Goal: Book appointment/travel/reservation

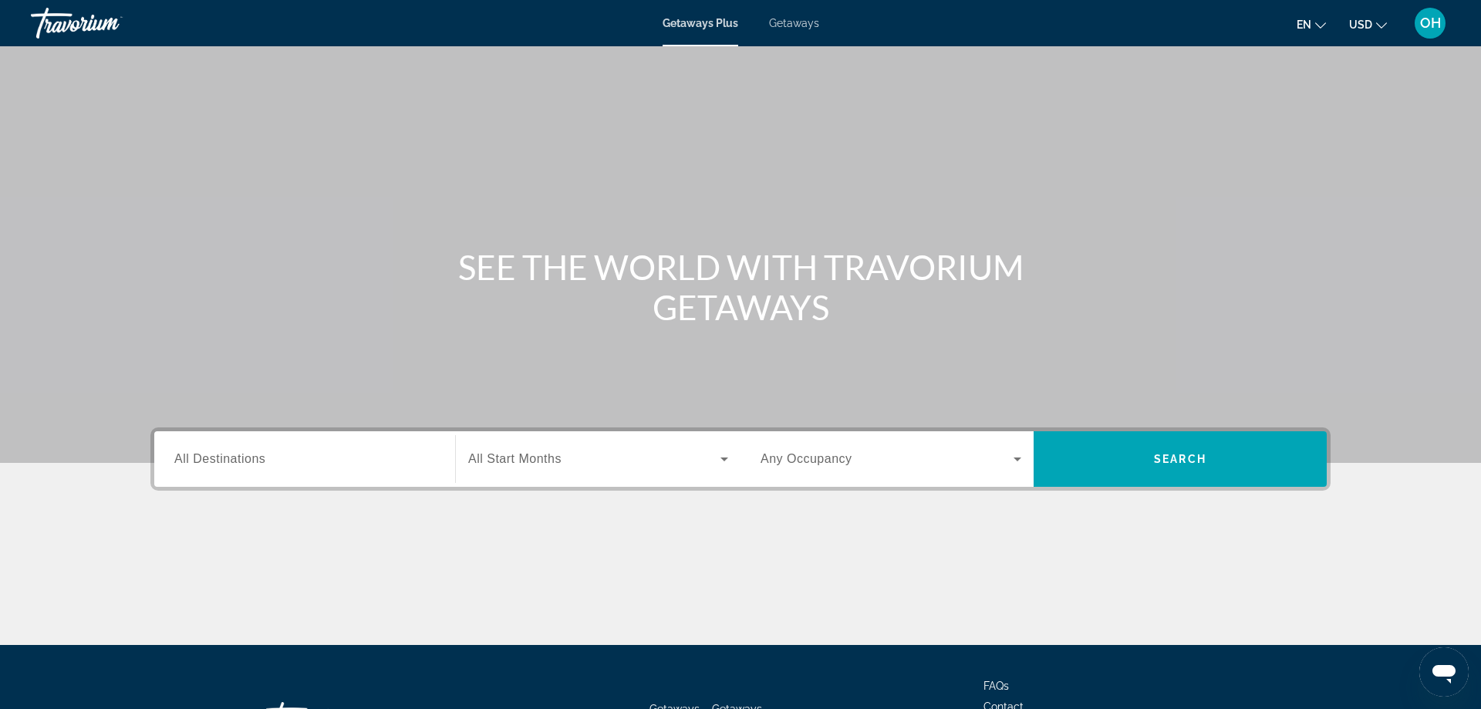
click at [305, 470] on div "Search widget" at bounding box center [304, 459] width 261 height 44
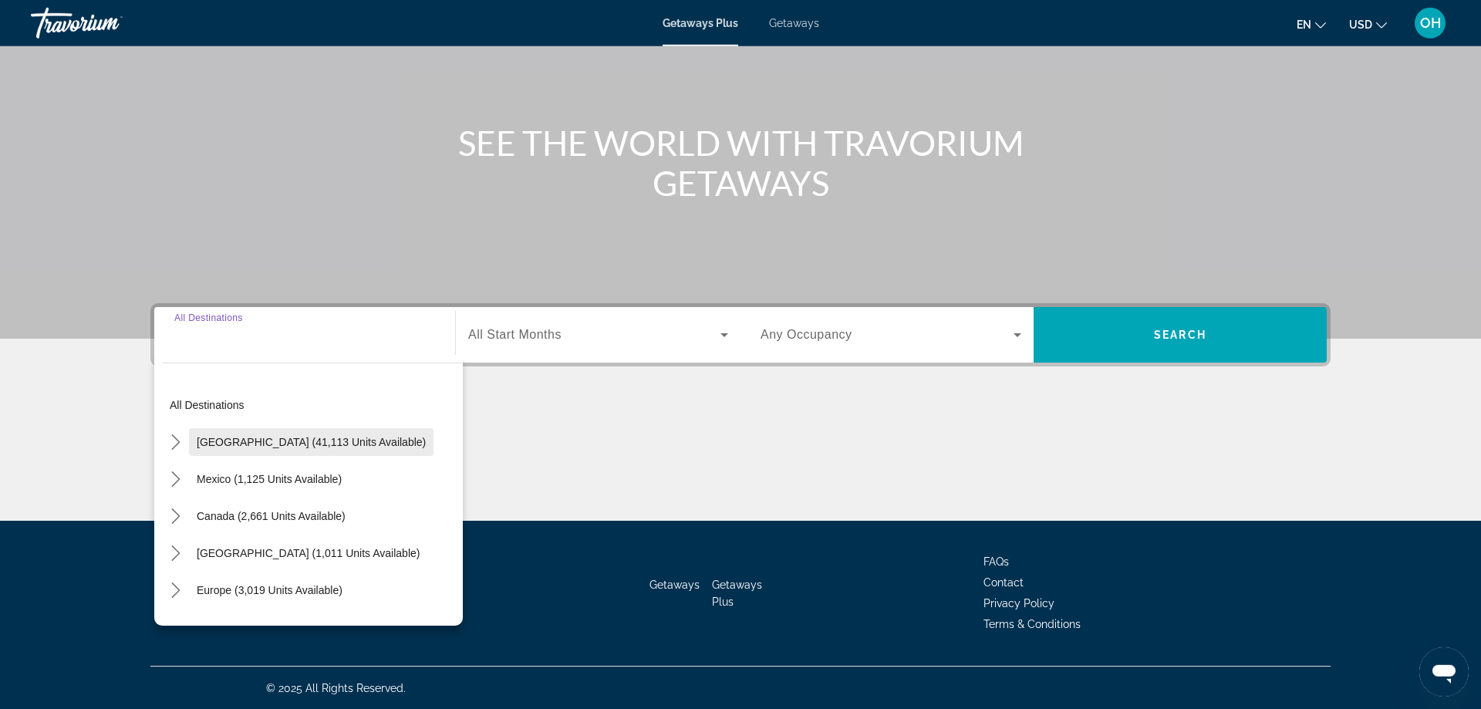
scroll to position [125, 0]
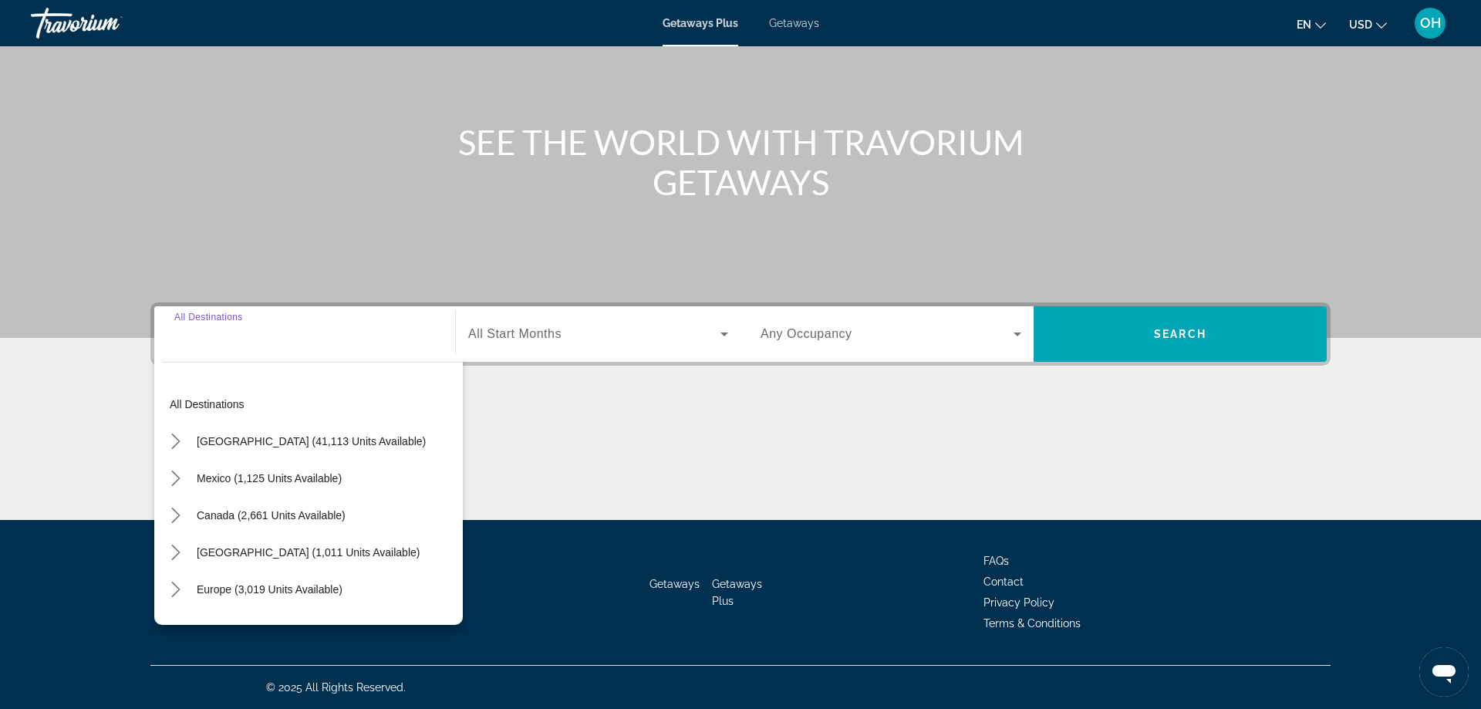
drag, startPoint x: 307, startPoint y: 443, endPoint x: 523, endPoint y: 373, distance: 227.1
click at [312, 440] on span "[GEOGRAPHIC_DATA] (41,113 units available)" at bounding box center [311, 441] width 229 height 12
type input "**********"
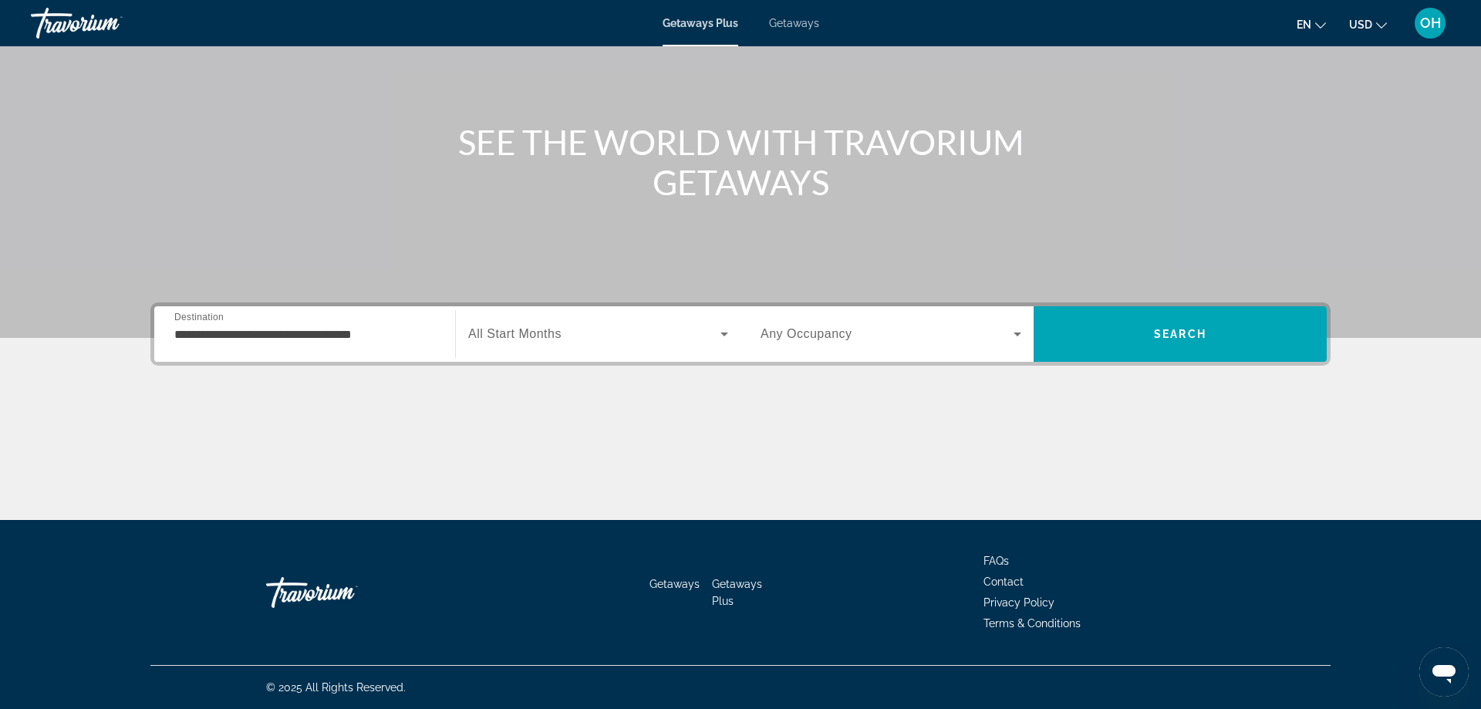
click at [551, 338] on span "All Start Months" at bounding box center [514, 333] width 93 height 13
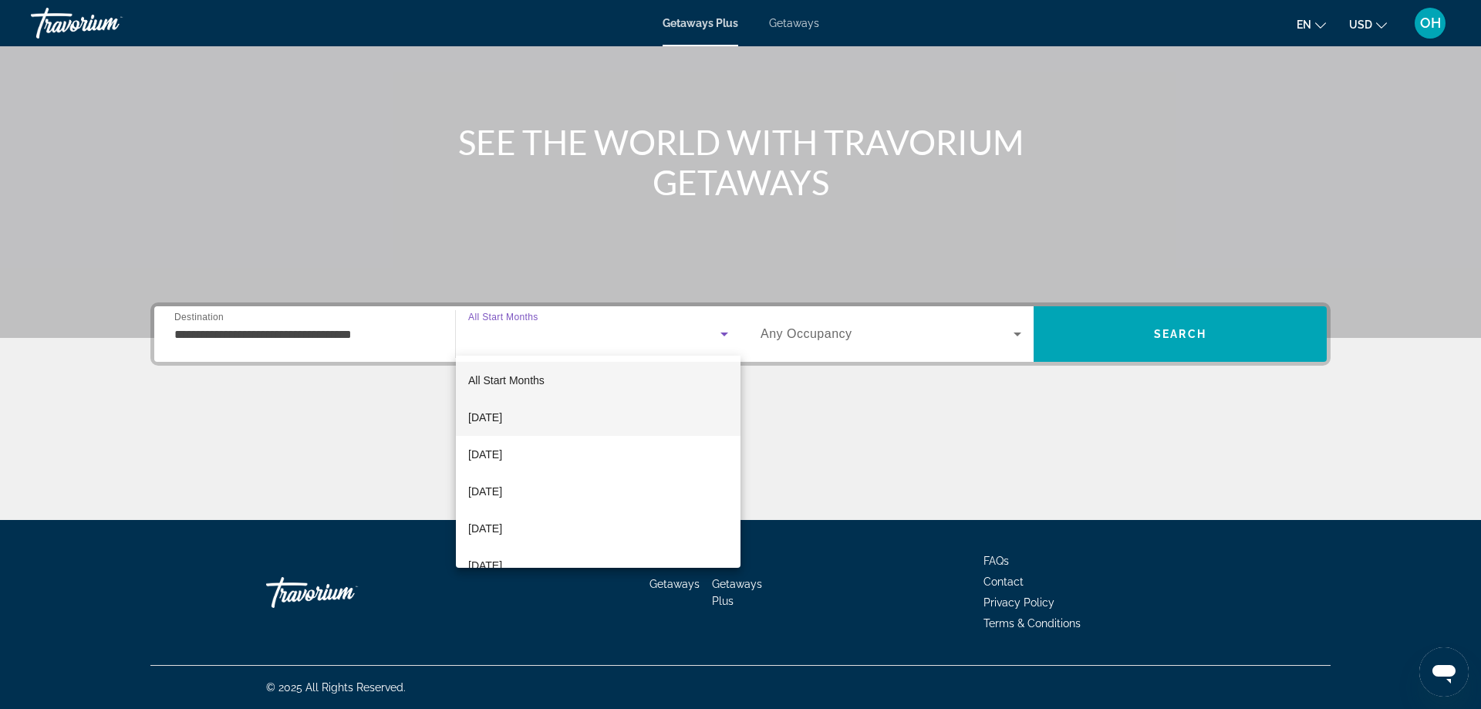
click at [502, 415] on span "[DATE]" at bounding box center [485, 417] width 34 height 19
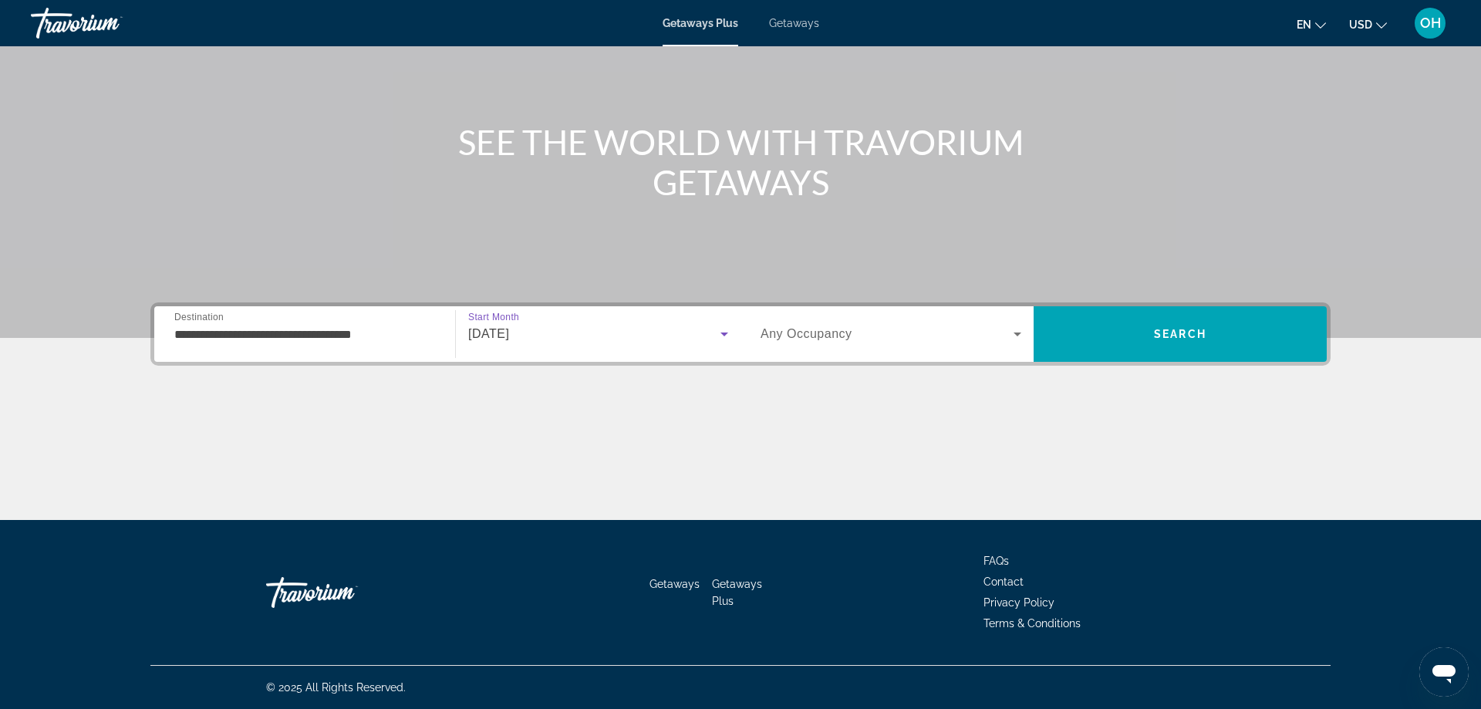
click at [844, 335] on span "Any Occupancy" at bounding box center [806, 333] width 92 height 13
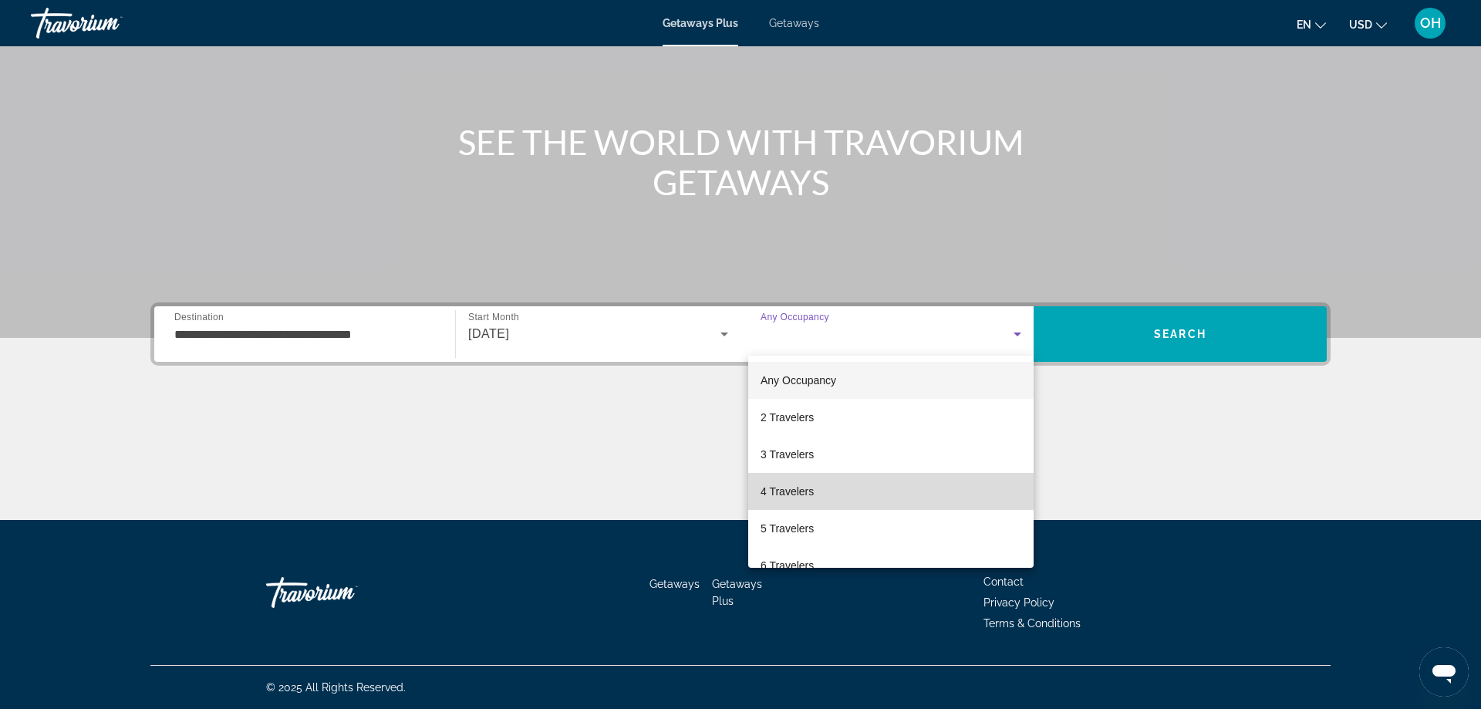
click at [798, 490] on span "4 Travelers" at bounding box center [786, 491] width 53 height 19
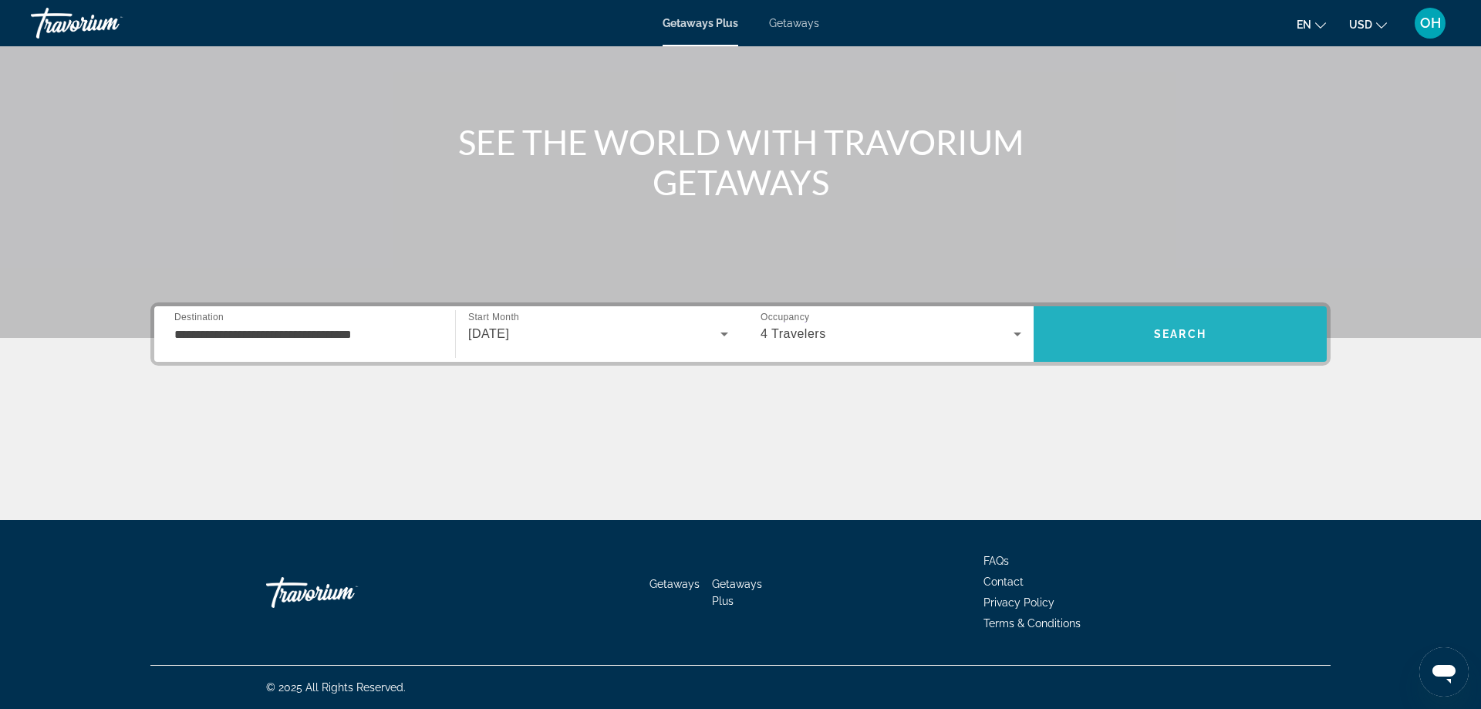
click at [1169, 335] on span "Search" at bounding box center [1180, 334] width 52 height 12
